Goal: Task Accomplishment & Management: Manage account settings

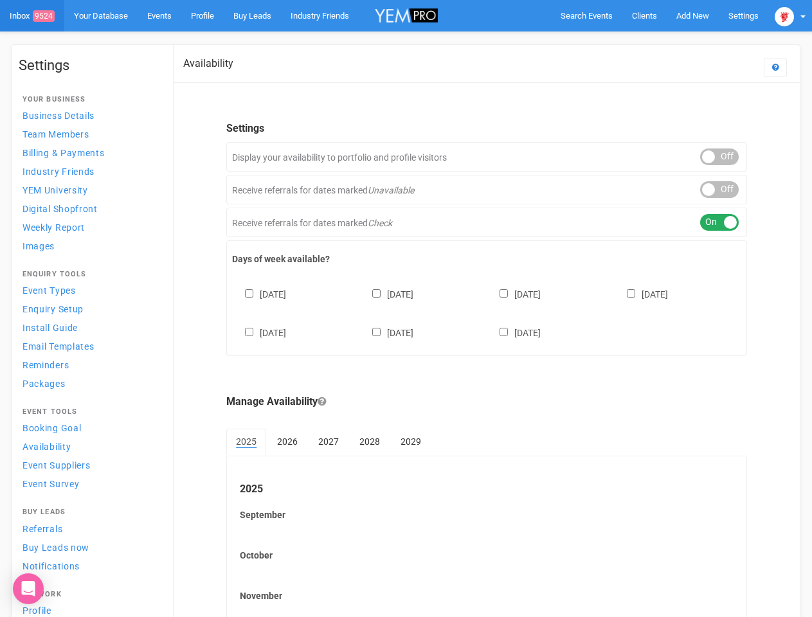
click at [406, 309] on div "[DATE] [DATE] [DATE] [DATE] [DATE] [DATE] [DATE]" at bounding box center [486, 307] width 509 height 77
click at [587, 15] on span "Search Events" at bounding box center [587, 16] width 52 height 10
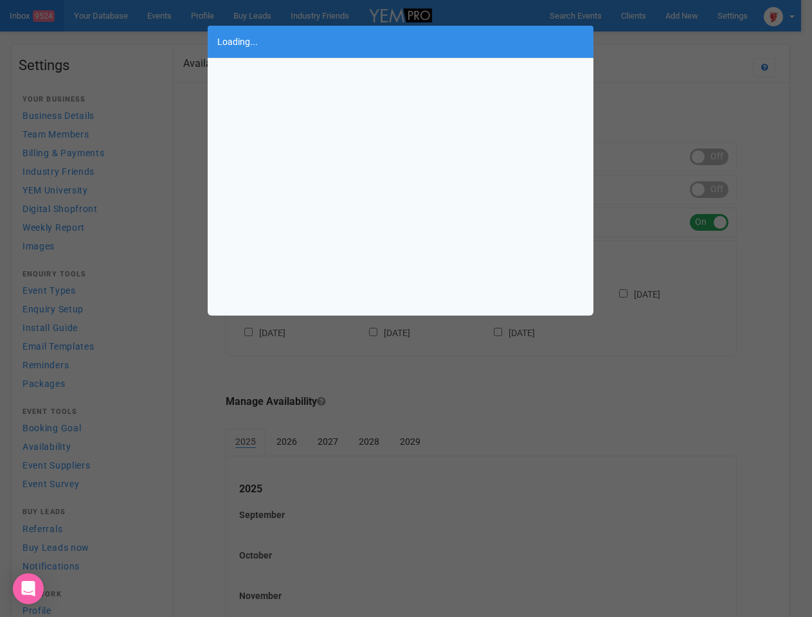
click at [693, 15] on div "Loading..." at bounding box center [406, 308] width 812 height 617
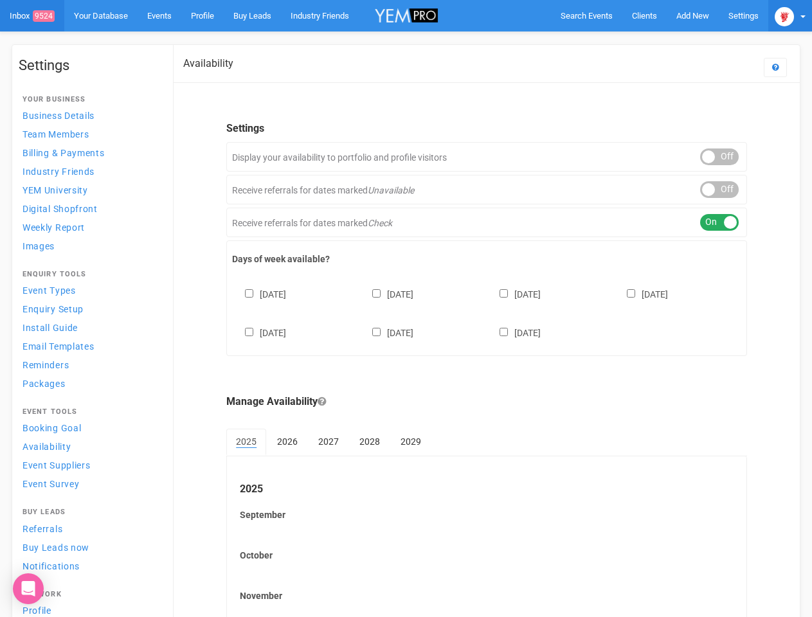
click at [790, 15] on img at bounding box center [784, 16] width 19 height 19
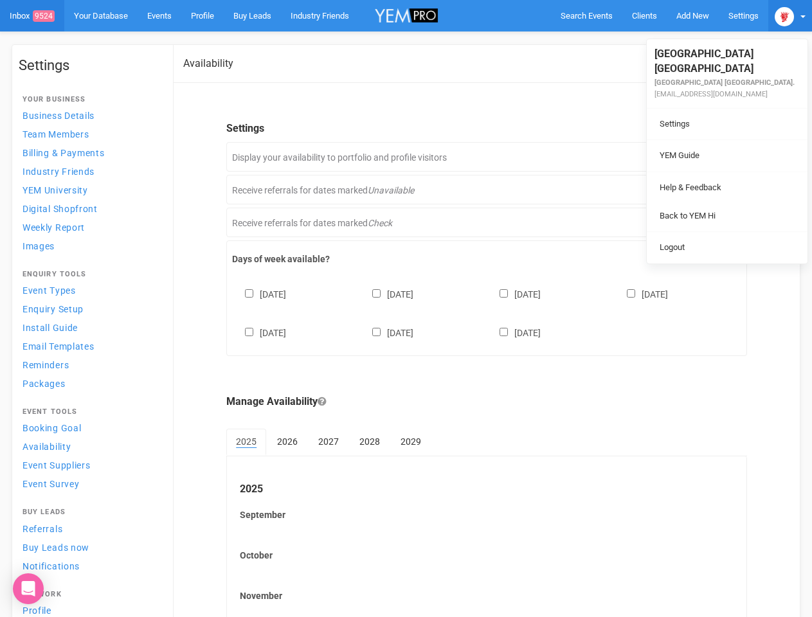
click at [720, 157] on ul "Stamford Plaza Brisbane Stamford Plaza Brisbane. eventsspb@stamford.com.au Sett…" at bounding box center [727, 151] width 161 height 224
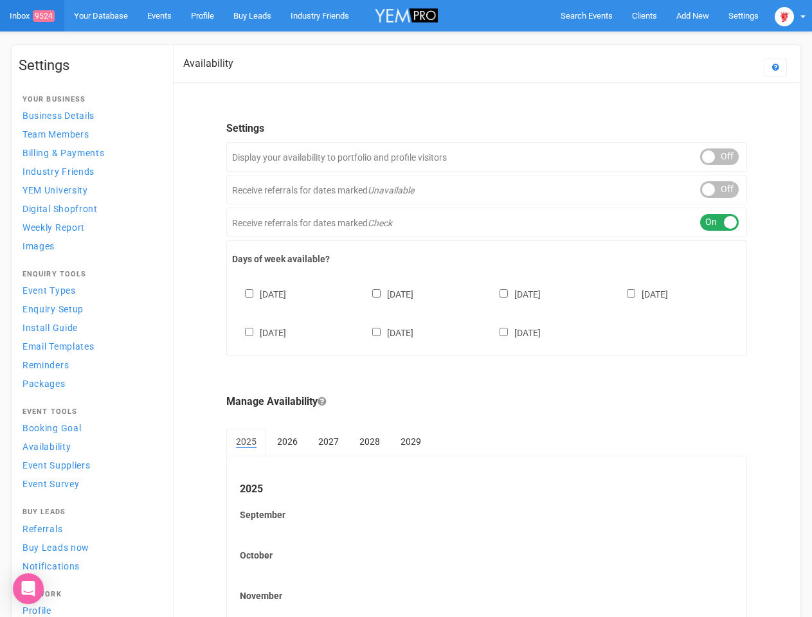
click at [720, 190] on li "Back to YEM Hi" at bounding box center [727, 202] width 161 height 25
click at [720, 223] on div "ON OFF" at bounding box center [719, 222] width 39 height 17
click at [487, 312] on div "[DATE] [DATE] [DATE] [DATE] [DATE] [DATE] [DATE]" at bounding box center [486, 307] width 509 height 77
click at [406, 309] on div "[DATE] [DATE] [DATE] [DATE] [DATE] [DATE] [DATE]" at bounding box center [486, 307] width 509 height 77
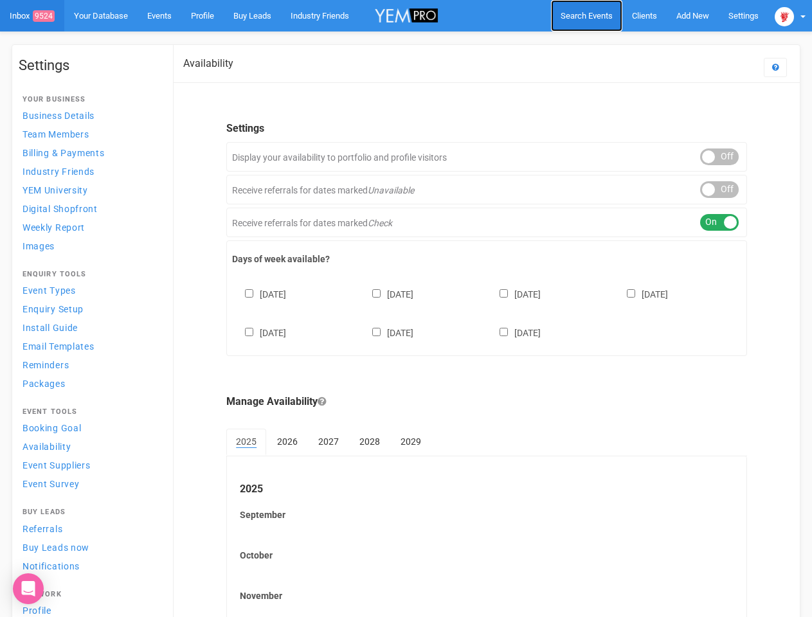
click at [587, 15] on span "Search Events" at bounding box center [587, 16] width 52 height 10
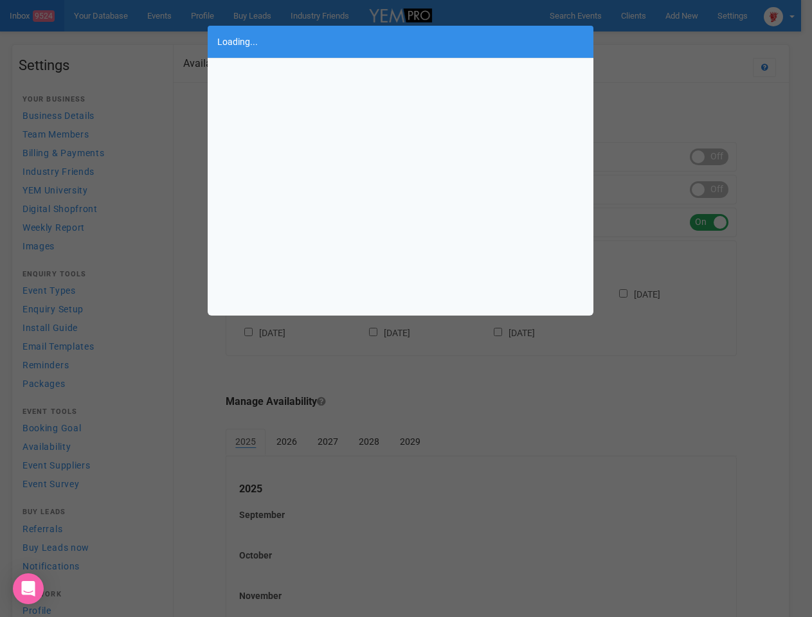
click at [693, 15] on div "Loading..." at bounding box center [406, 308] width 812 height 617
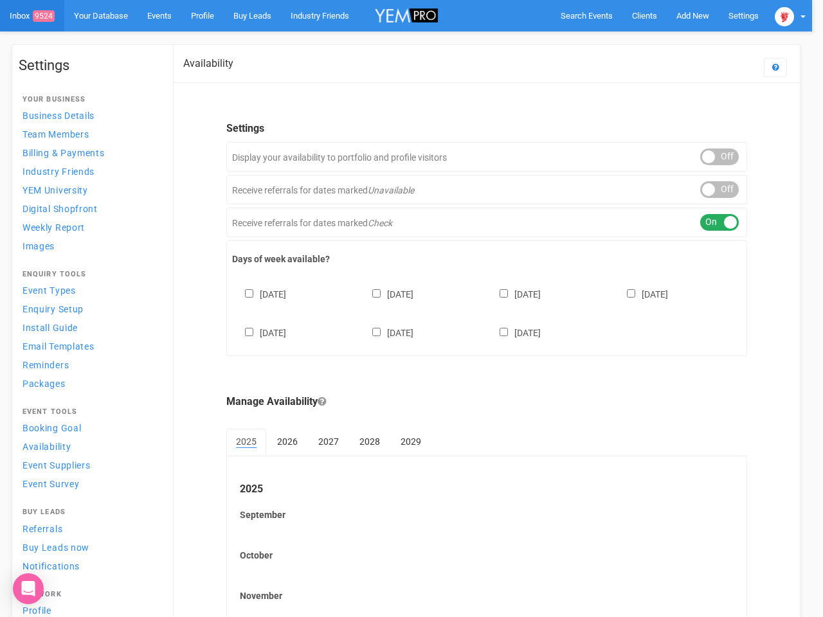
click at [663, 41] on div at bounding box center [411, 308] width 823 height 617
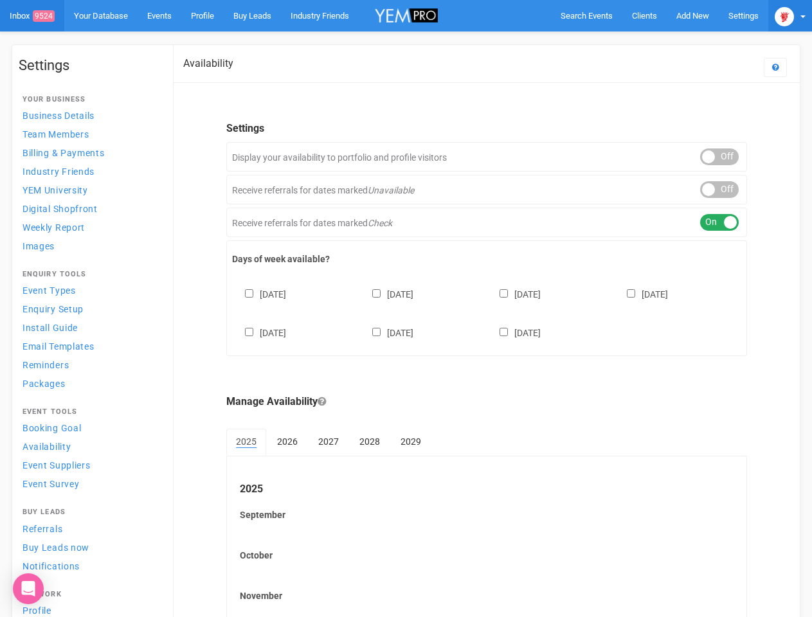
click at [790, 15] on img at bounding box center [784, 16] width 19 height 19
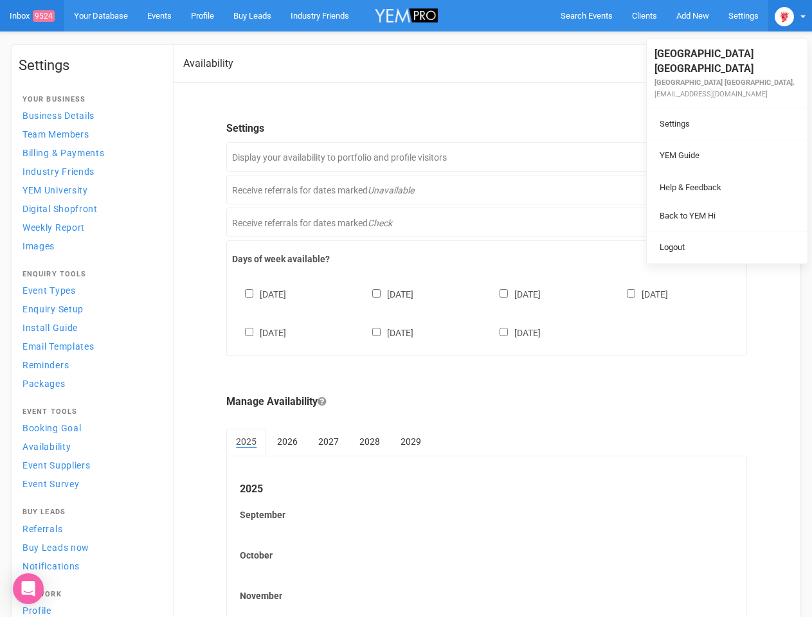
click at [720, 157] on div "ON OFF" at bounding box center [719, 157] width 39 height 17
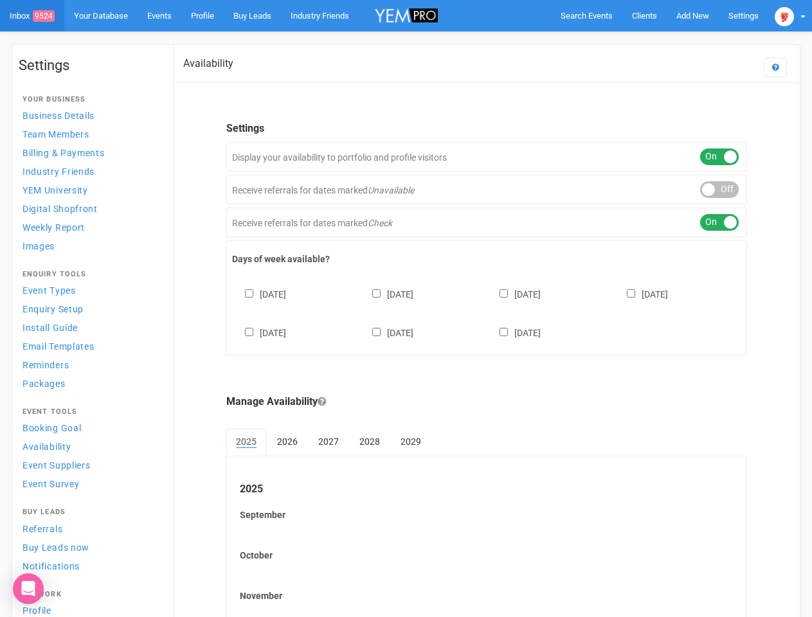
click at [720, 190] on div "ON OFF" at bounding box center [719, 189] width 39 height 17
click at [720, 223] on div "ON OFF" at bounding box center [719, 222] width 39 height 17
click at [487, 312] on div "[DATE] [DATE] [DATE] [DATE] [DATE] [DATE] [DATE]" at bounding box center [486, 307] width 509 height 77
click at [406, 309] on div "[DATE] [DATE] [DATE] [DATE] [DATE] [DATE] [DATE]" at bounding box center [486, 307] width 509 height 77
click at [406, 309] on div "Sunday Monday Tuesday Wednesday Thursday Friday Saturday" at bounding box center [486, 307] width 509 height 77
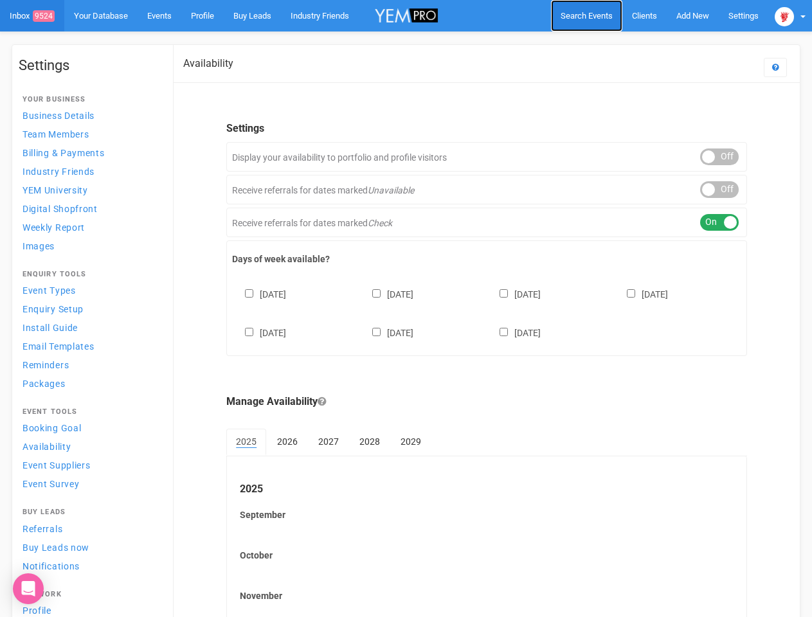
click at [587, 15] on span "Search Events" at bounding box center [587, 16] width 52 height 10
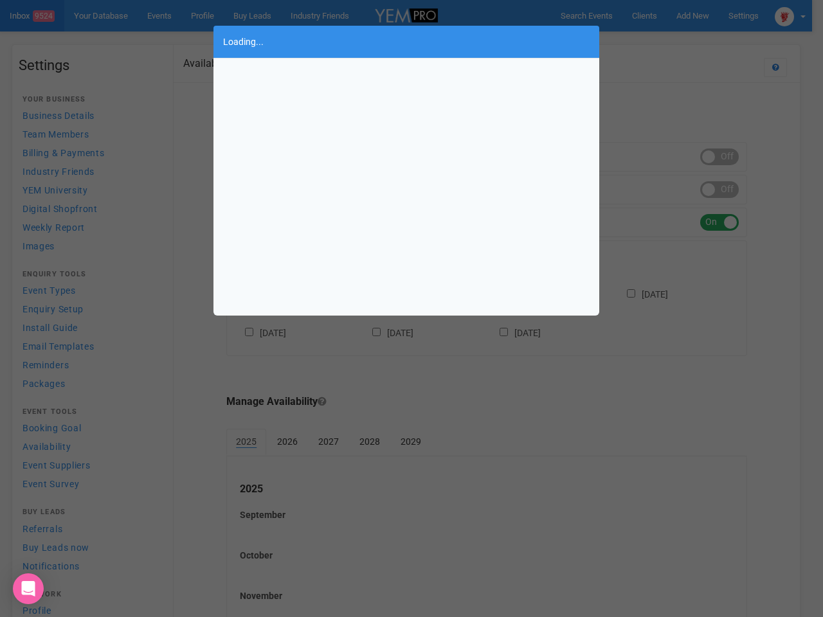
click at [693, 15] on div "Loading..." at bounding box center [411, 308] width 823 height 617
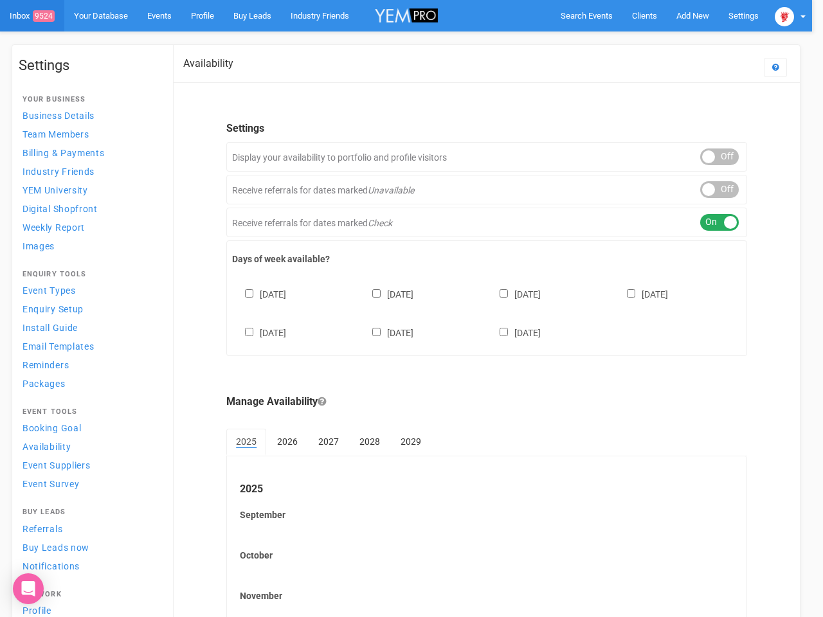
click at [663, 41] on div at bounding box center [411, 308] width 823 height 617
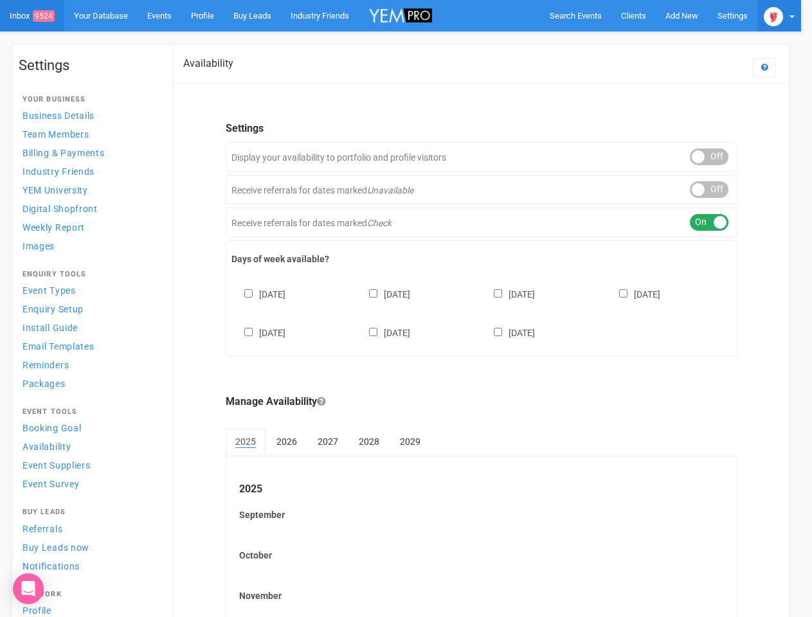
click at [783, 15] on img at bounding box center [773, 16] width 19 height 19
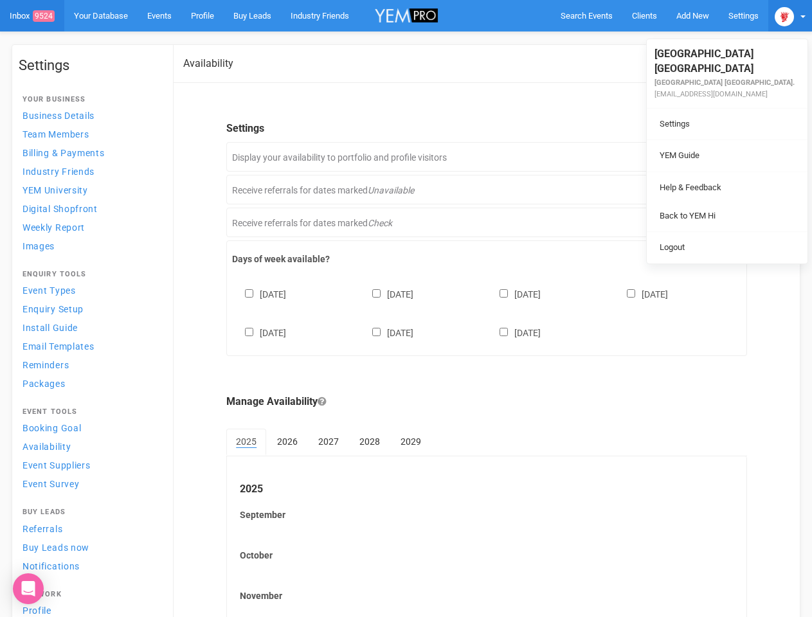
click at [720, 157] on ul "Stamford Plaza Brisbane Stamford Plaza Brisbane. eventsspb@stamford.com.au Sett…" at bounding box center [727, 151] width 161 height 224
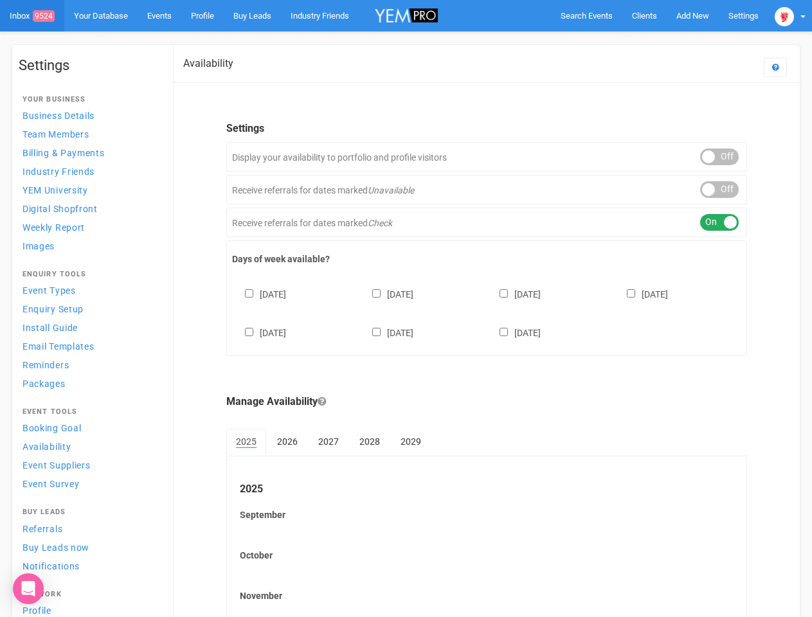
click at [720, 190] on div "ON OFF" at bounding box center [719, 189] width 39 height 17
click at [720, 223] on div "ON OFF" at bounding box center [719, 222] width 39 height 17
click at [487, 312] on div "[DATE] [DATE] [DATE] [DATE] [DATE] [DATE] [DATE]" at bounding box center [486, 307] width 509 height 77
click at [406, 309] on div "[DATE] [DATE] [DATE] [DATE] [DATE] [DATE] [DATE]" at bounding box center [486, 307] width 509 height 77
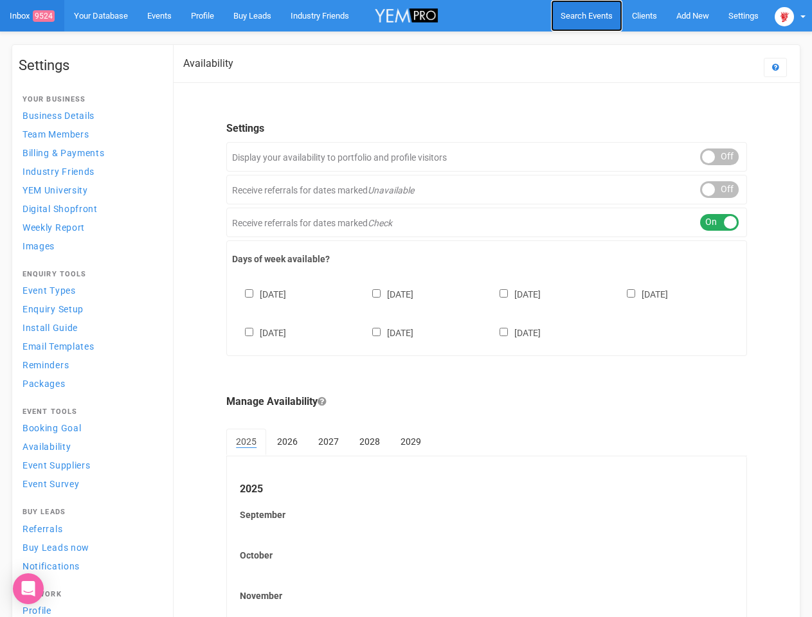
click at [587, 15] on span "Search Events" at bounding box center [587, 16] width 52 height 10
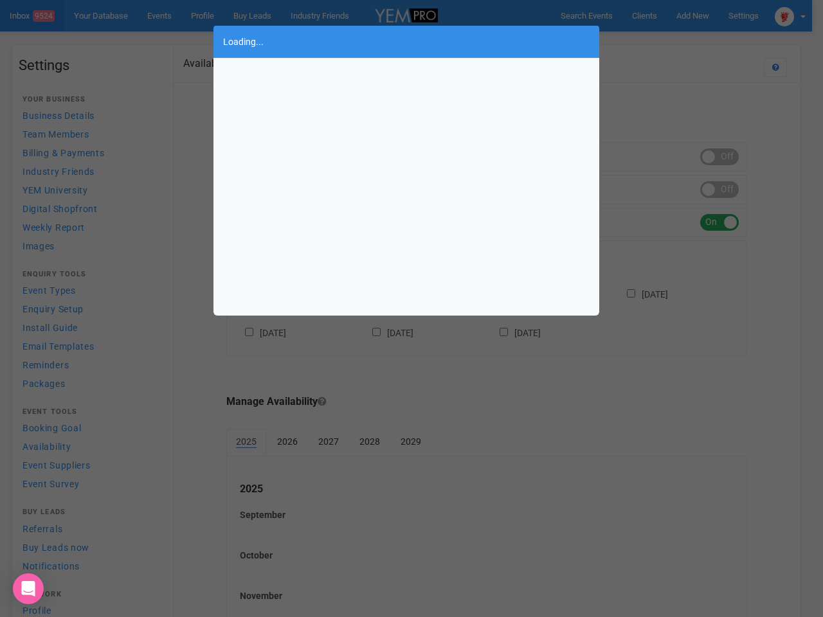
click at [693, 15] on div "Loading..." at bounding box center [411, 308] width 823 height 617
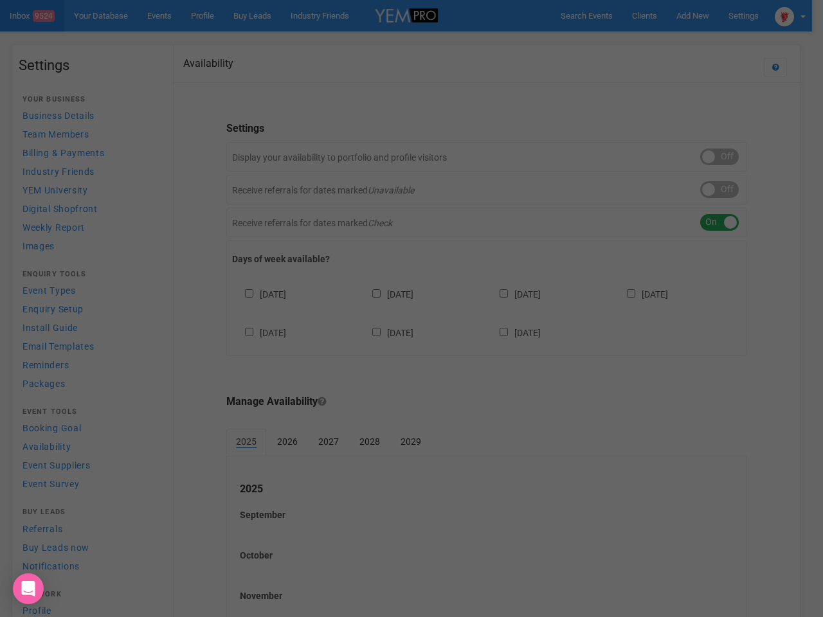
click at [663, 41] on body "Search Events Clients Add New New Client New Event New Enquiry Settings Stamfor…" at bounding box center [411, 372] width 823 height 744
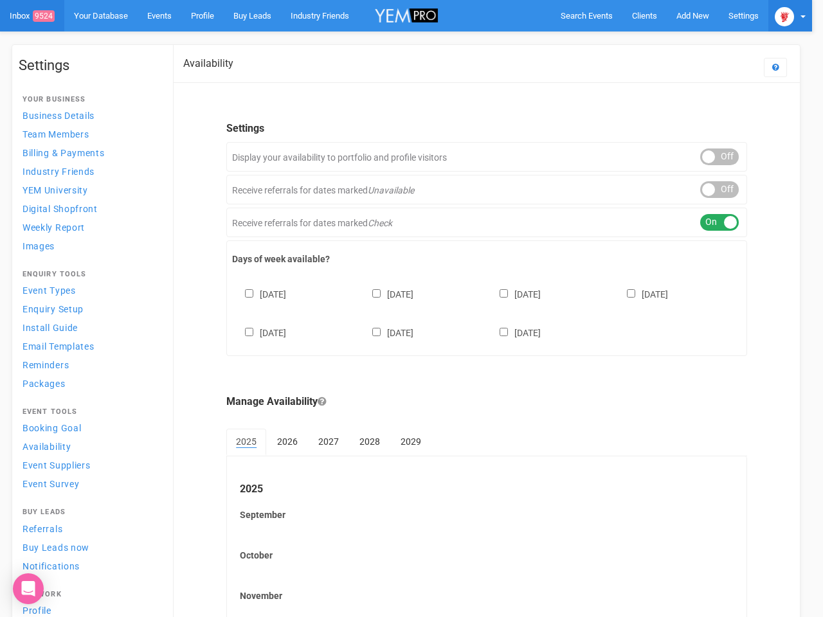
click at [790, 15] on img at bounding box center [784, 16] width 19 height 19
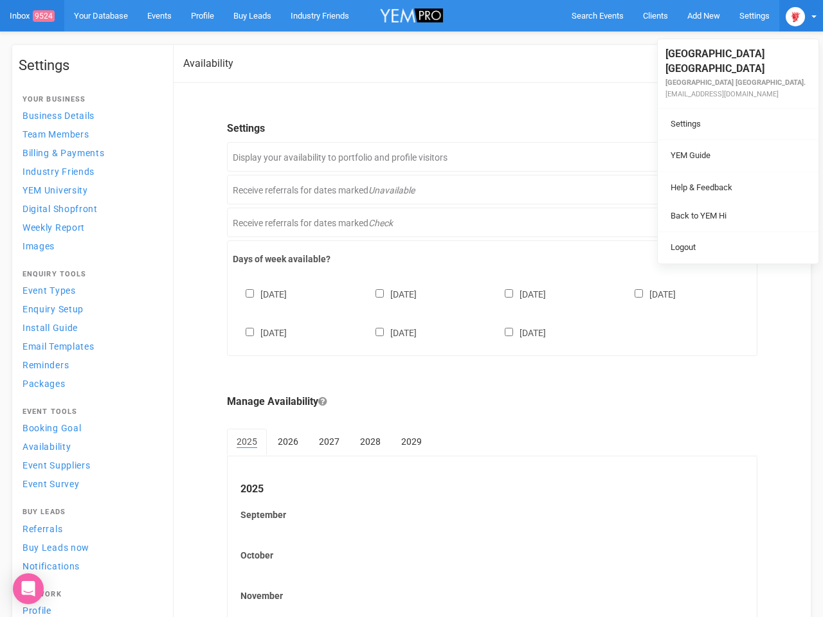
click at [720, 157] on div "ON OFF" at bounding box center [730, 157] width 39 height 17
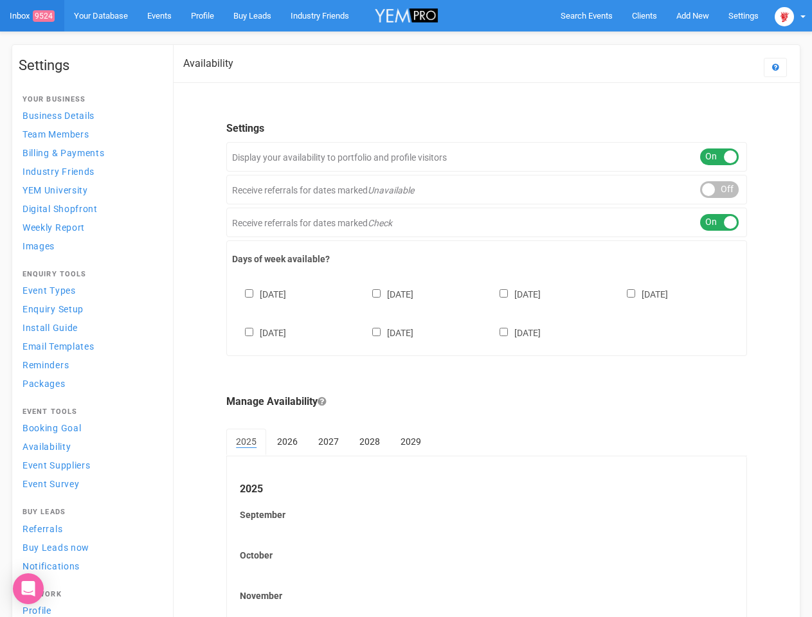
click at [720, 190] on div "ON OFF" at bounding box center [719, 189] width 39 height 17
click at [720, 223] on div "ON OFF" at bounding box center [719, 222] width 39 height 17
click at [487, 312] on div "[DATE] [DATE] [DATE] [DATE] [DATE] [DATE] [DATE]" at bounding box center [486, 307] width 509 height 77
click at [406, 309] on div "[DATE] [DATE] [DATE] [DATE] [DATE] [DATE] [DATE]" at bounding box center [486, 307] width 509 height 77
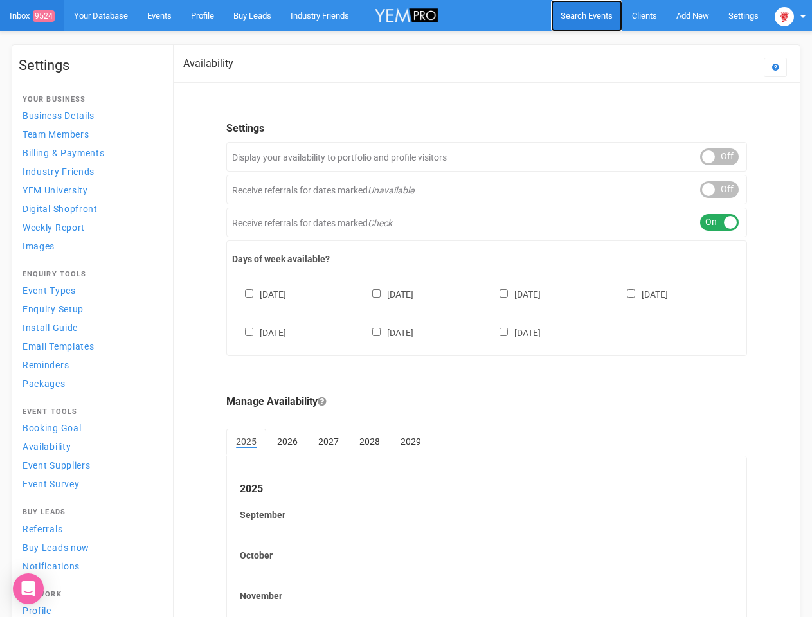
click at [587, 15] on span "Search Events" at bounding box center [587, 16] width 52 height 10
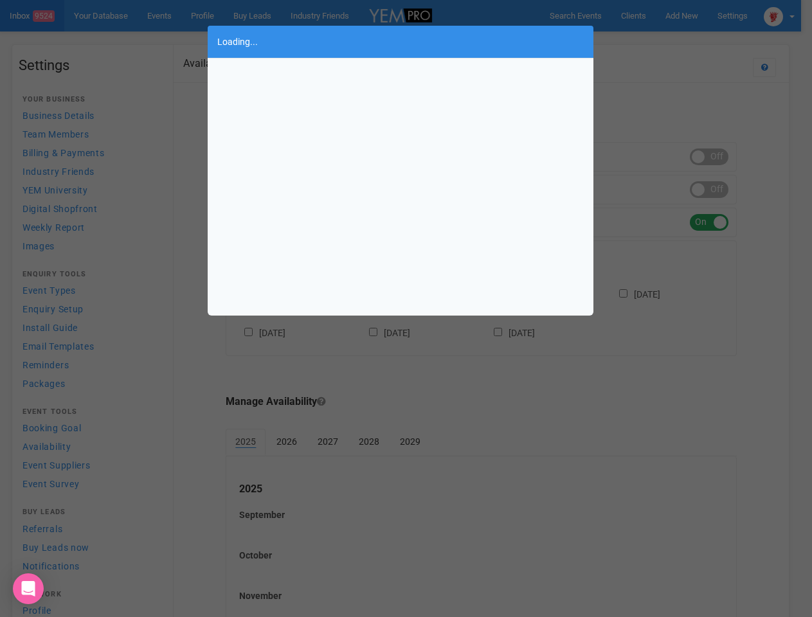
click at [693, 15] on div "Loading..." at bounding box center [406, 308] width 812 height 617
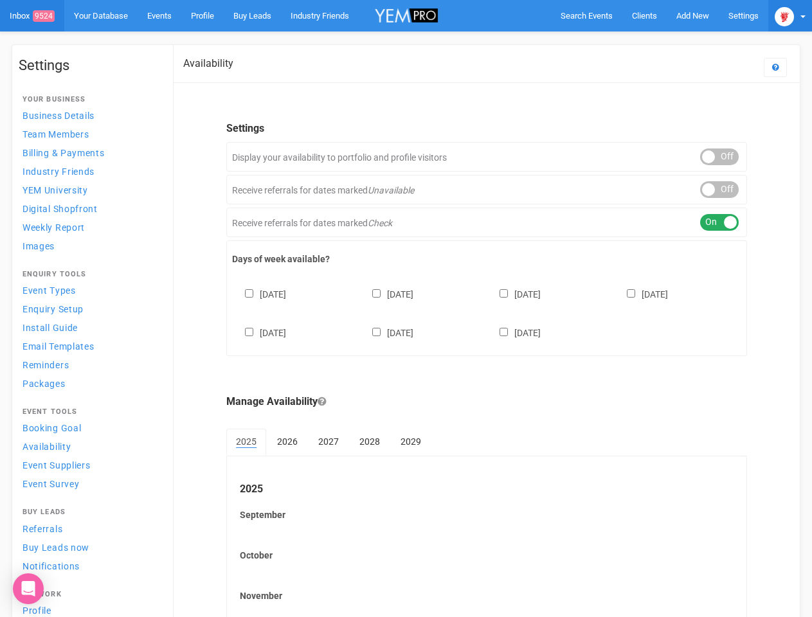
click at [790, 15] on img at bounding box center [784, 16] width 19 height 19
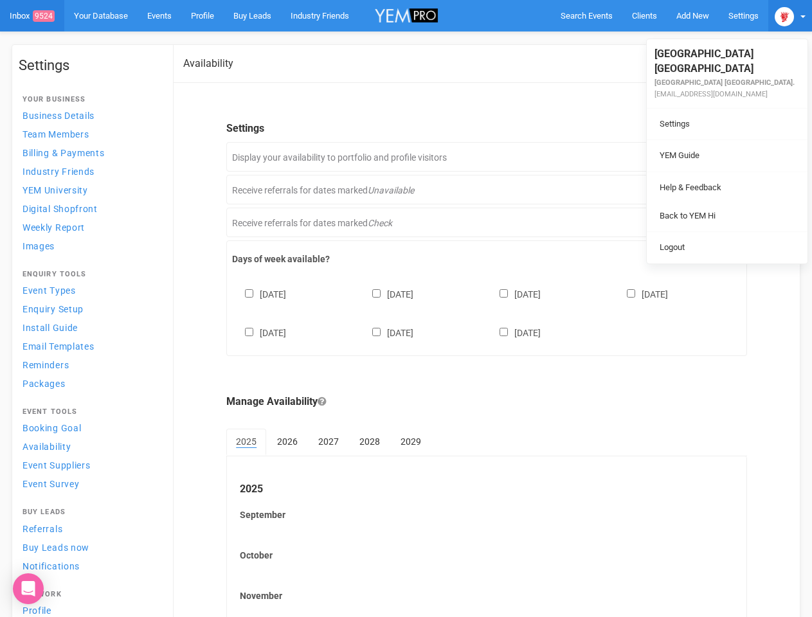
click at [720, 157] on div "ON OFF" at bounding box center [719, 157] width 39 height 17
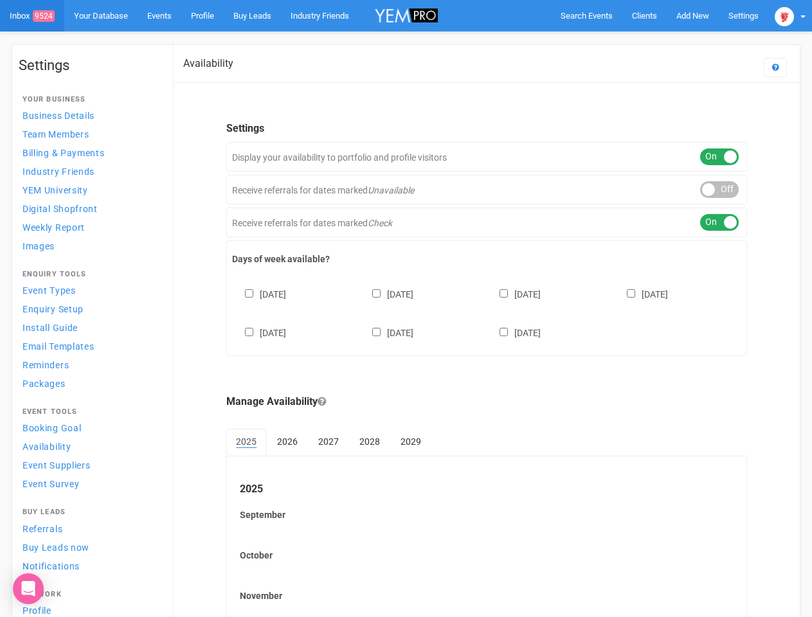
click at [720, 190] on div "ON OFF" at bounding box center [719, 189] width 39 height 17
click at [720, 223] on div "ON OFF" at bounding box center [719, 222] width 39 height 17
click at [487, 312] on div "[DATE] [DATE] [DATE] [DATE] [DATE] [DATE] [DATE]" at bounding box center [486, 307] width 509 height 77
